Goal: Task Accomplishment & Management: Manage account settings

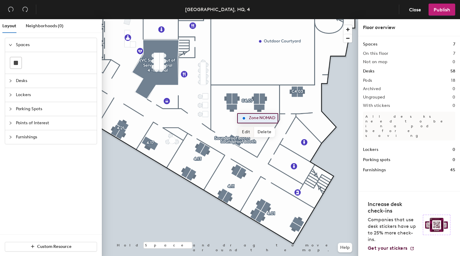
click at [246, 133] on span "Edit" at bounding box center [246, 132] width 16 height 10
type input "O"
click at [253, 132] on span "Done" at bounding box center [254, 132] width 18 height 10
click at [264, 132] on span "Delete" at bounding box center [264, 132] width 21 height 10
click at [442, 6] on button "Publish" at bounding box center [442, 10] width 27 height 12
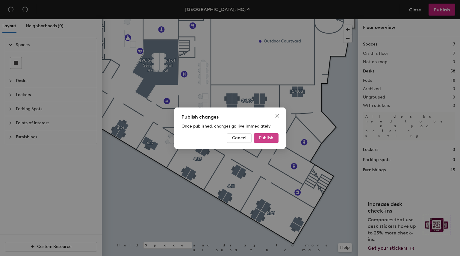
click at [274, 139] on button "Publish" at bounding box center [266, 138] width 25 height 10
